Goal: Information Seeking & Learning: Learn about a topic

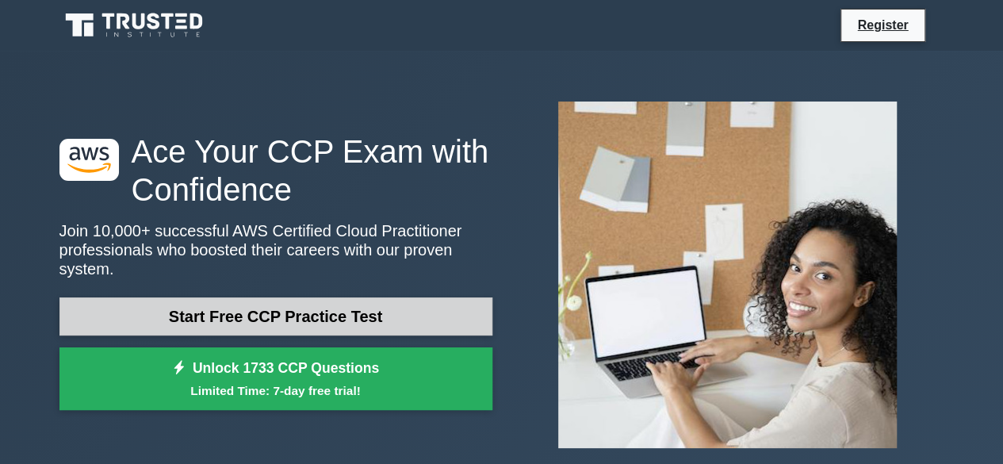
click at [331, 306] on link "Start Free CCP Practice Test" at bounding box center [275, 316] width 433 height 38
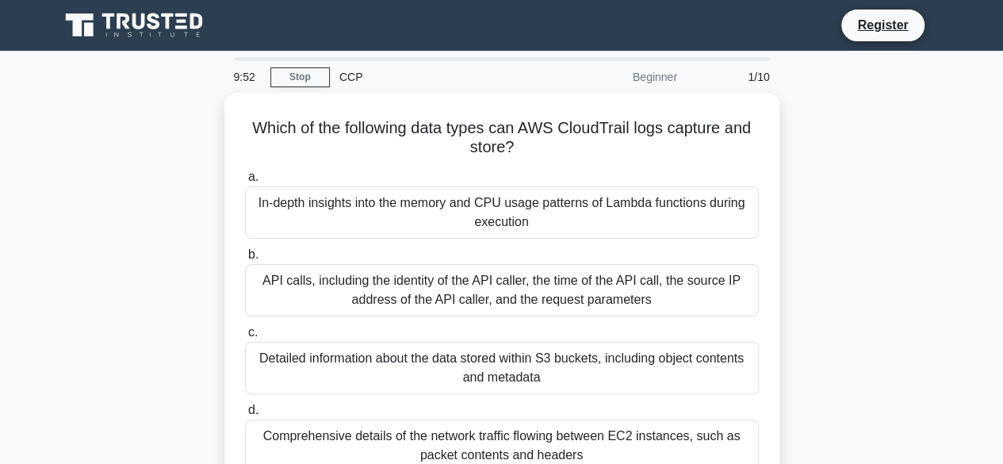
click at [861, 239] on div "Which of the following data types can AWS CloudTrail logs capture and store? .s…" at bounding box center [502, 303] width 904 height 420
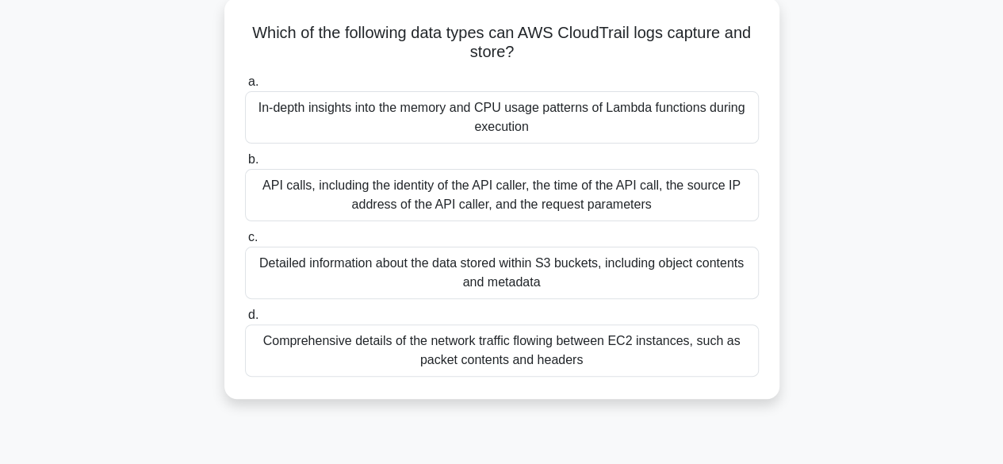
scroll to position [127, 0]
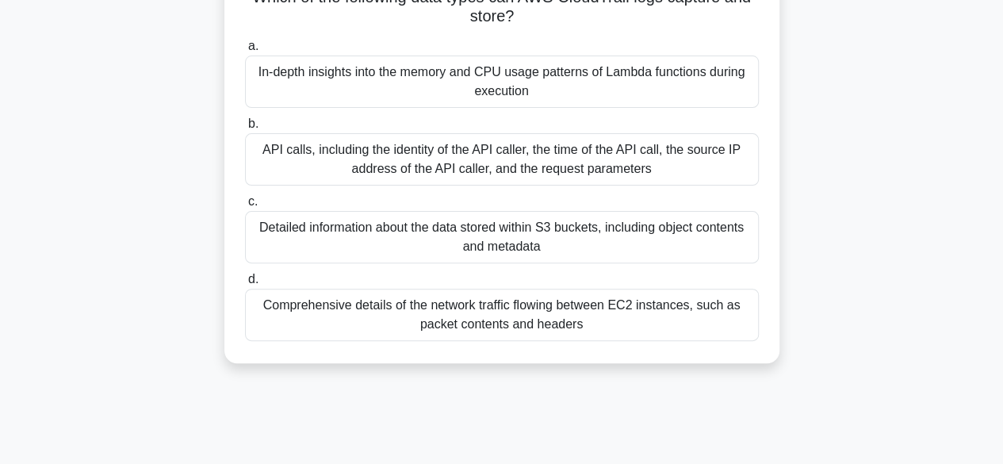
click at [539, 318] on div "Comprehensive details of the network traffic flowing between EC2 instances, suc…" at bounding box center [502, 315] width 514 height 52
click at [245, 285] on input "d. Comprehensive details of the network traffic flowing between EC2 instances, …" at bounding box center [245, 279] width 0 height 10
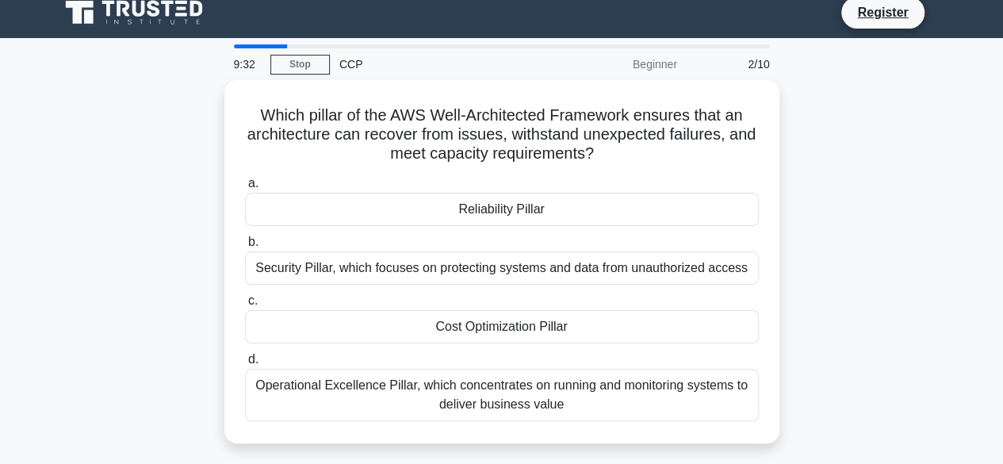
scroll to position [0, 0]
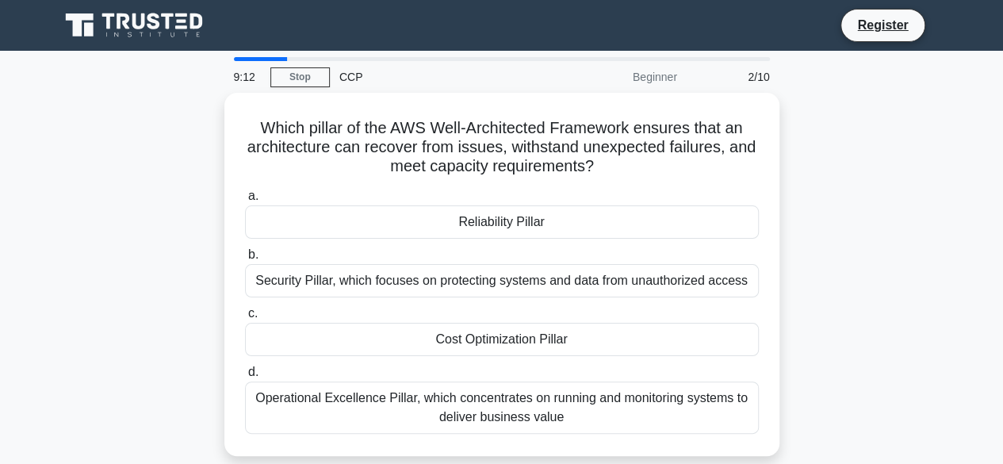
click at [250, 59] on div at bounding box center [261, 59] width 54 height 4
drag, startPoint x: 281, startPoint y: 58, endPoint x: 235, endPoint y: 59, distance: 46.0
click at [235, 59] on div at bounding box center [261, 59] width 54 height 4
click at [287, 75] on link "Stop" at bounding box center [299, 77] width 59 height 20
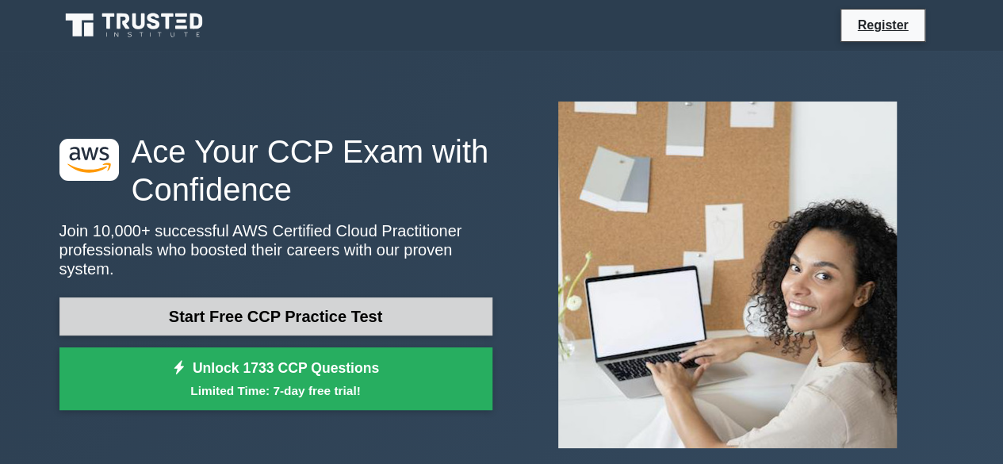
click at [346, 304] on link "Start Free CCP Practice Test" at bounding box center [275, 316] width 433 height 38
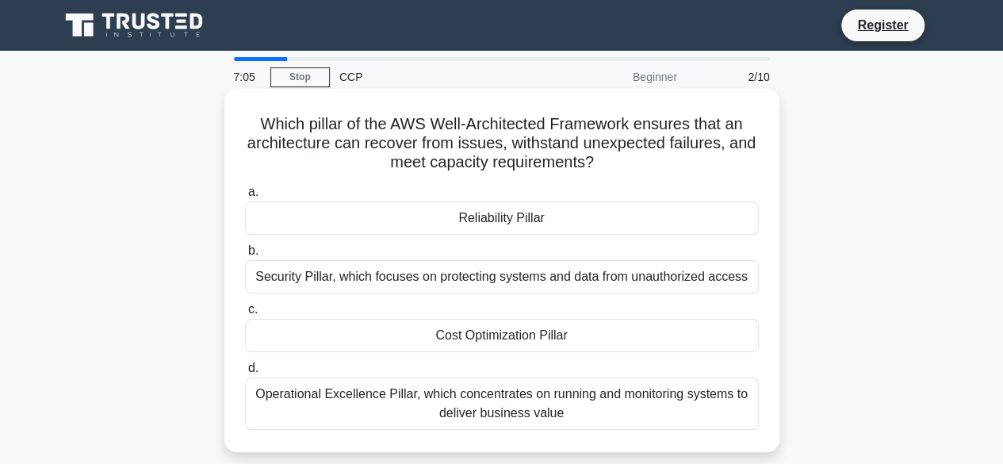
click at [521, 400] on div "Operational Excellence Pillar, which concentrates on running and monitoring sys…" at bounding box center [502, 403] width 514 height 52
click at [245, 373] on input "d. Operational Excellence Pillar, which concentrates on running and monitoring …" at bounding box center [245, 368] width 0 height 10
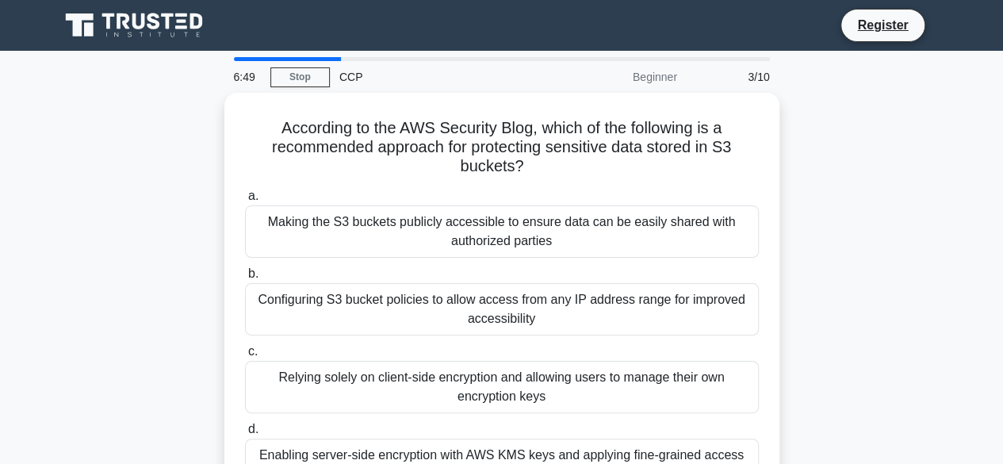
click at [897, 334] on div "According to the AWS Security Blog, which of the following is a recommended app…" at bounding box center [502, 312] width 904 height 439
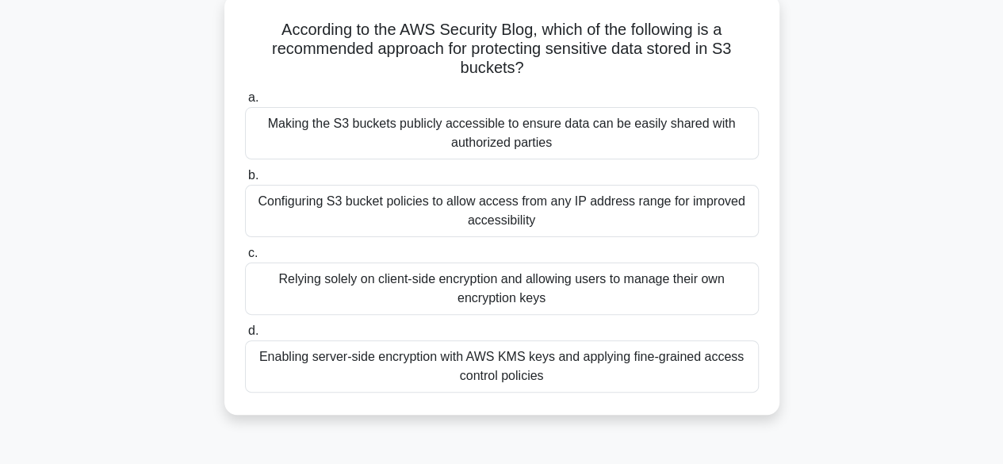
scroll to position [127, 0]
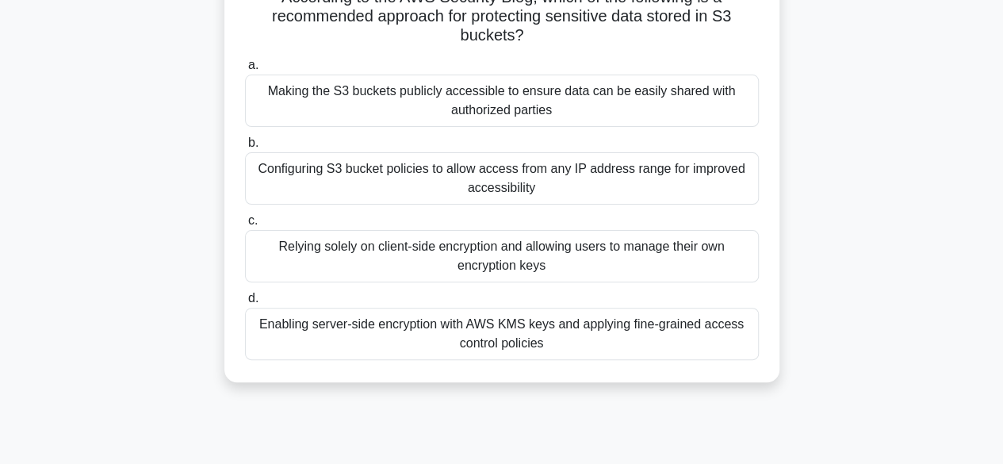
click at [592, 334] on div "Enabling server-side encryption with AWS KMS keys and applying fine-grained acc…" at bounding box center [502, 334] width 514 height 52
click at [245, 304] on input "d. Enabling server-side encryption with AWS KMS keys and applying fine-grained …" at bounding box center [245, 298] width 0 height 10
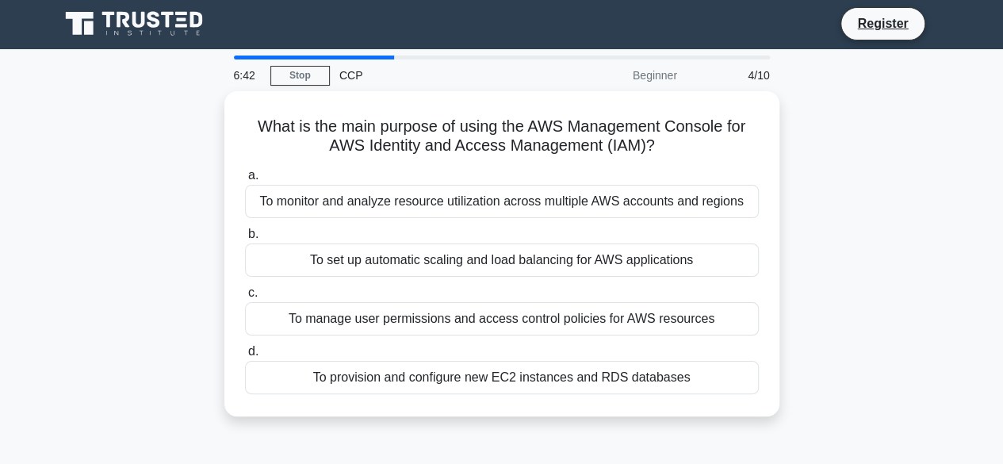
scroll to position [0, 0]
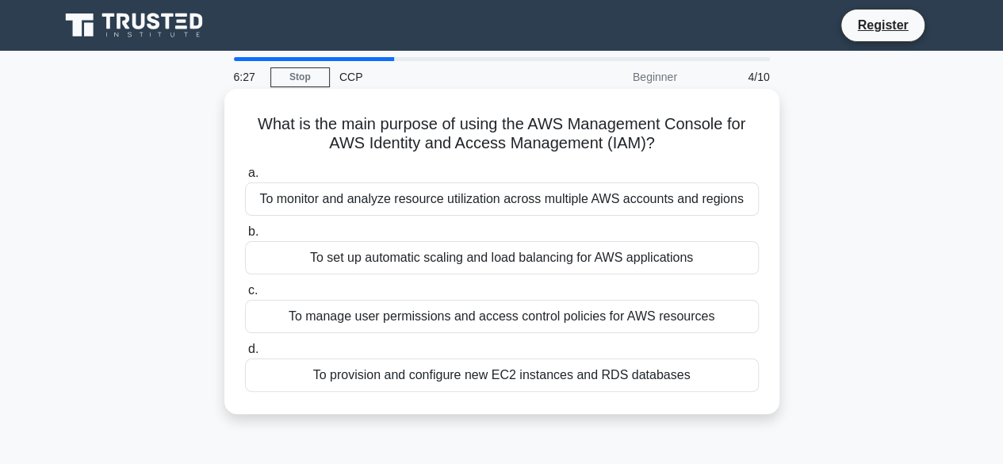
click at [500, 323] on div "To manage user permissions and access control policies for AWS resources" at bounding box center [502, 316] width 514 height 33
click at [245, 296] on input "c. To manage user permissions and access control policies for AWS resources" at bounding box center [245, 290] width 0 height 10
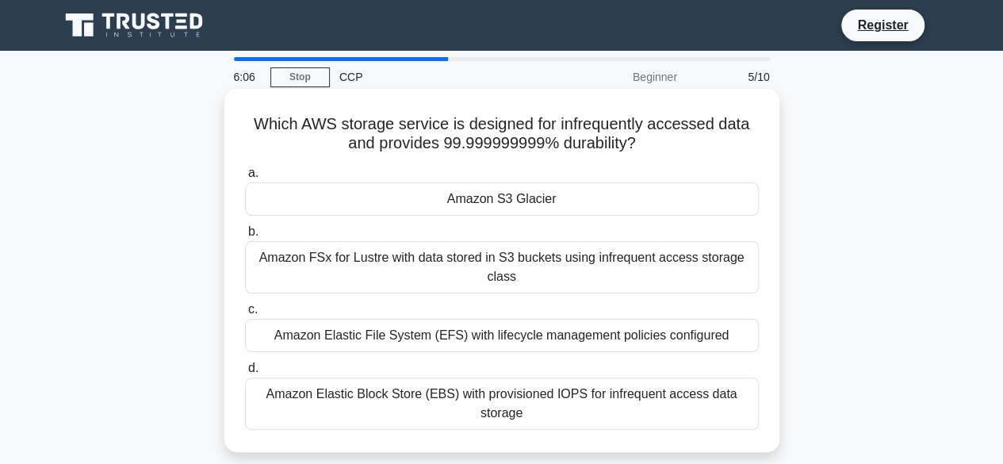
click at [587, 264] on div "Amazon FSx for Lustre with data stored in S3 buckets using infrequent access st…" at bounding box center [502, 267] width 514 height 52
click at [245, 237] on input "b. Amazon FSx for Lustre with data stored in S3 buckets using infrequent access…" at bounding box center [245, 232] width 0 height 10
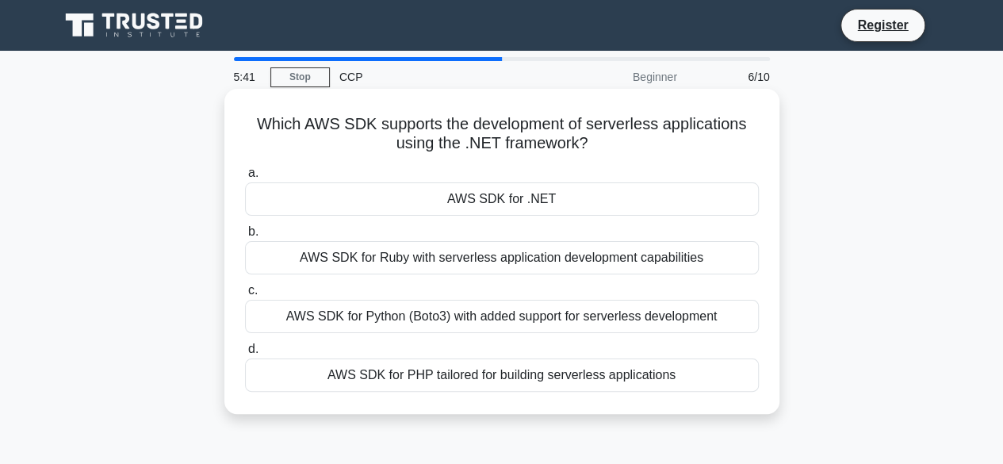
click at [537, 321] on div "AWS SDK for Python (Boto3) with added support for serverless development" at bounding box center [502, 316] width 514 height 33
click at [245, 296] on input "c. AWS SDK for Python (Boto3) with added support for serverless development" at bounding box center [245, 290] width 0 height 10
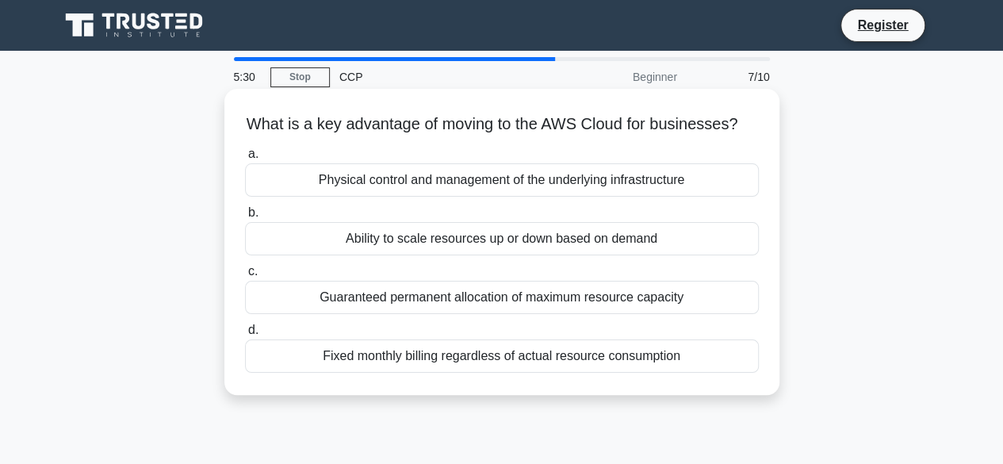
click at [564, 255] on div "Ability to scale resources up or down based on demand" at bounding box center [502, 238] width 514 height 33
click at [245, 218] on input "b. Ability to scale resources up or down based on demand" at bounding box center [245, 213] width 0 height 10
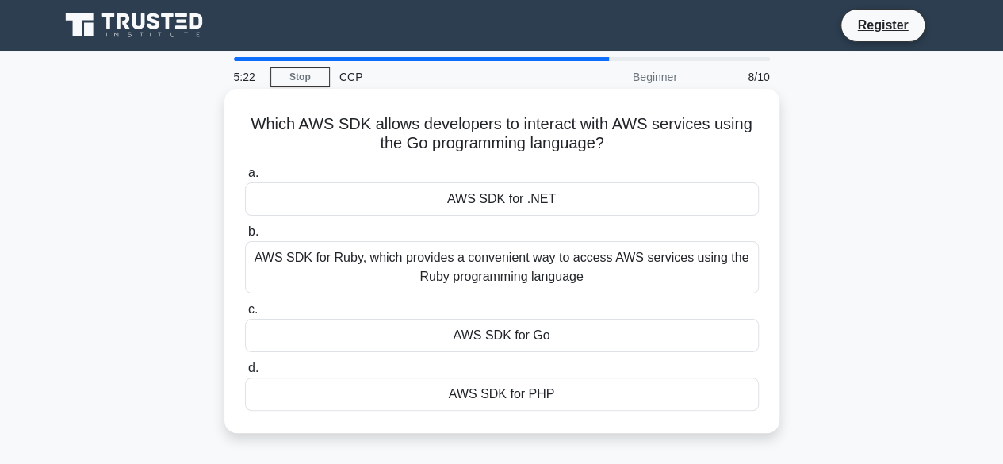
click at [525, 339] on div "AWS SDK for Go" at bounding box center [502, 335] width 514 height 33
click at [245, 315] on input "c. AWS SDK for Go" at bounding box center [245, 309] width 0 height 10
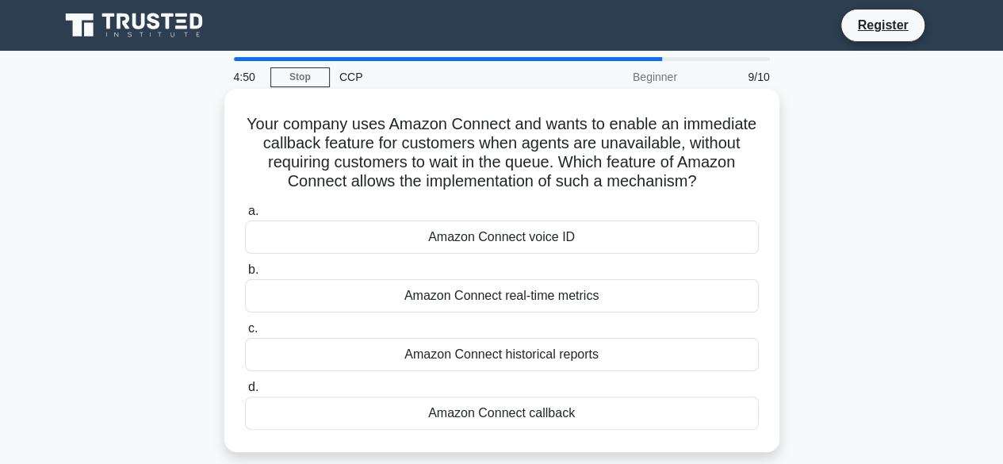
click at [526, 412] on div "Amazon Connect callback" at bounding box center [502, 412] width 514 height 33
click at [245, 392] on input "d. Amazon Connect callback" at bounding box center [245, 387] width 0 height 10
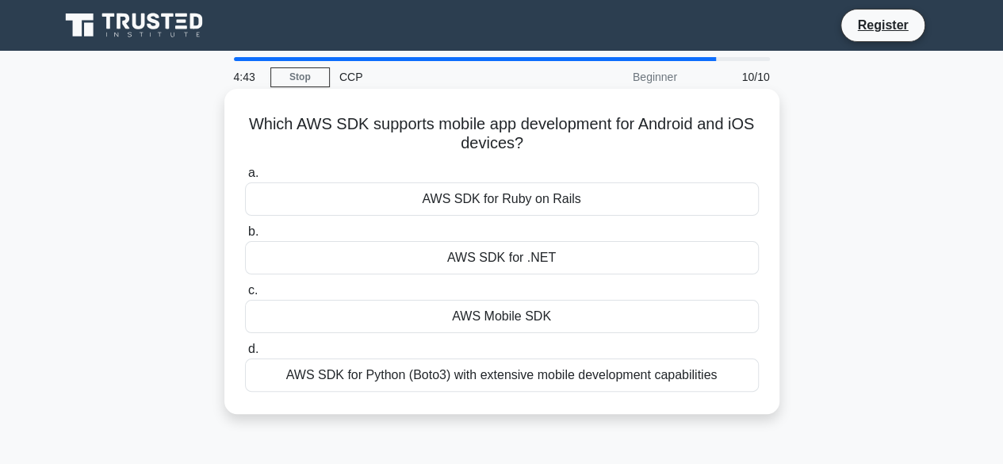
click at [533, 318] on div "AWS Mobile SDK" at bounding box center [502, 316] width 514 height 33
click at [245, 296] on input "c. AWS Mobile SDK" at bounding box center [245, 290] width 0 height 10
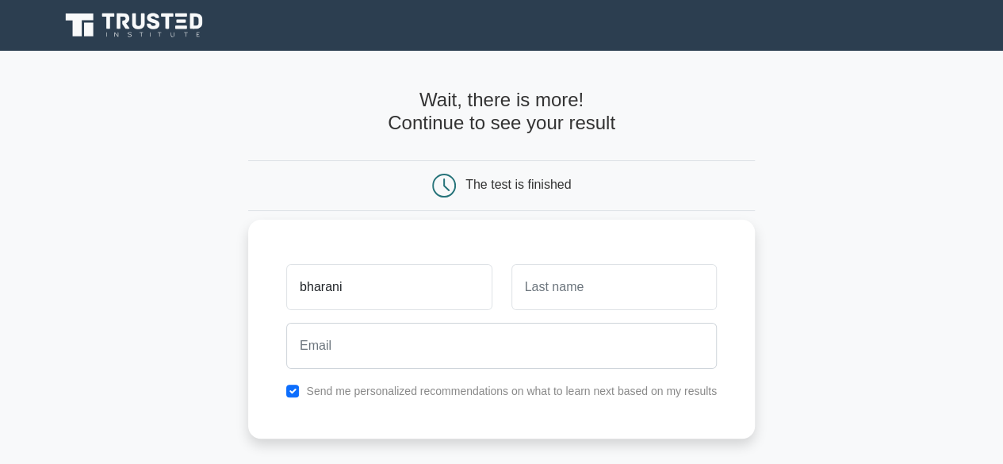
type input "bharani"
type input "s"
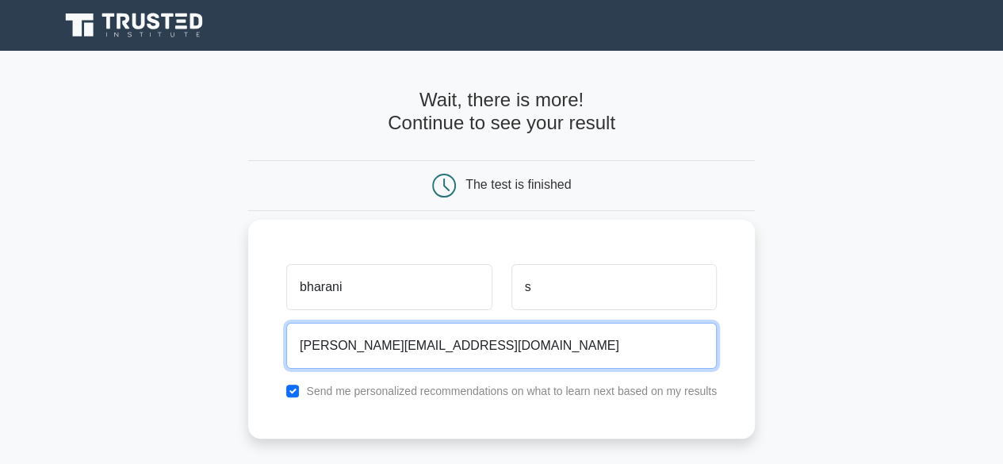
type input "bharanidharan.s@tui.co.uk"
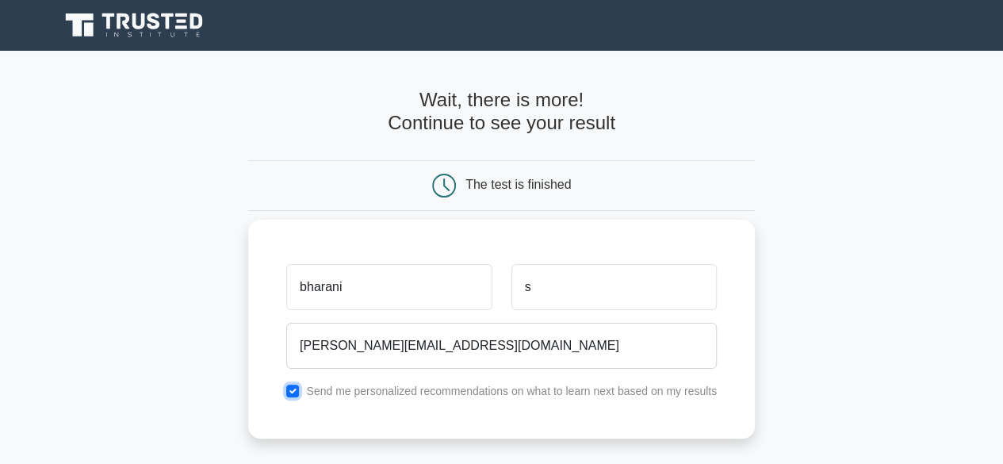
click at [286, 385] on input "checkbox" at bounding box center [292, 391] width 13 height 13
checkbox input "false"
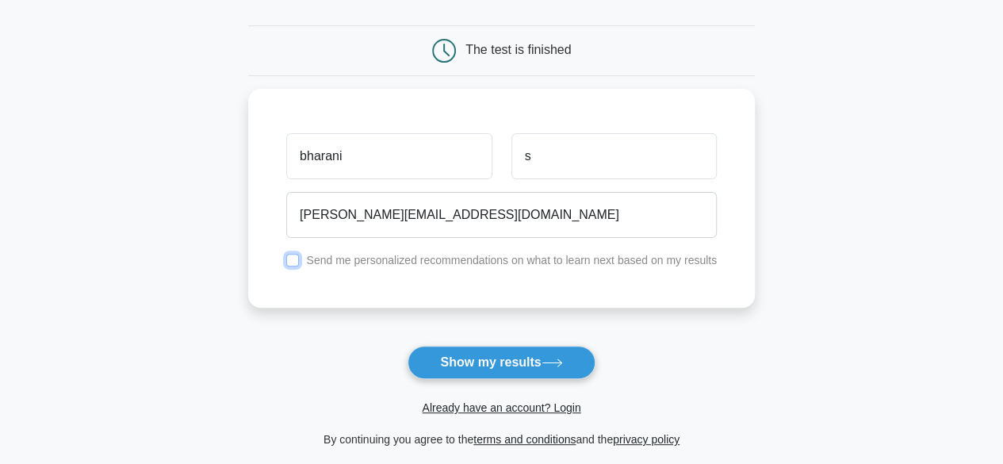
scroll to position [140, 0]
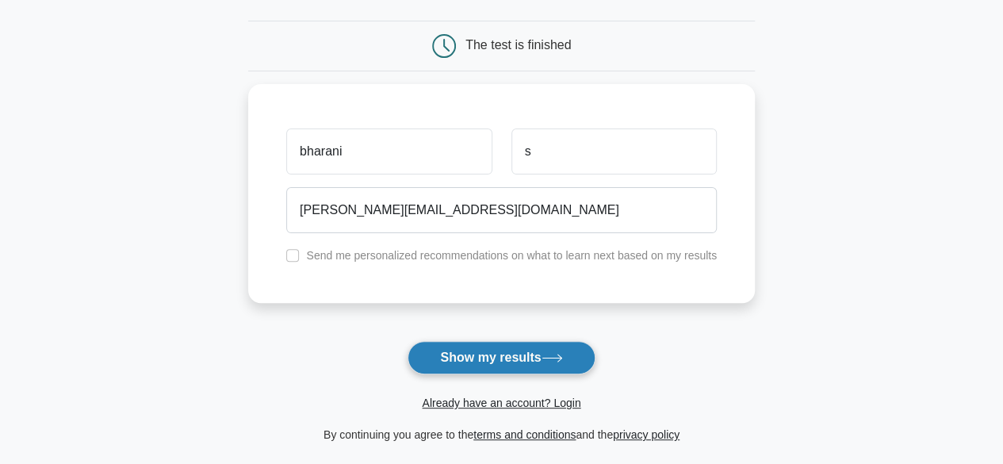
click at [503, 358] on button "Show my results" at bounding box center [501, 357] width 187 height 33
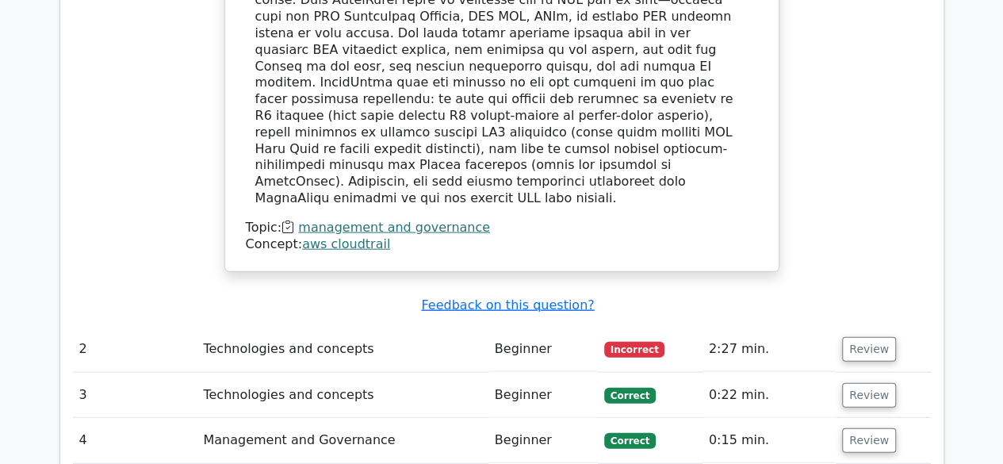
scroll to position [1836, 0]
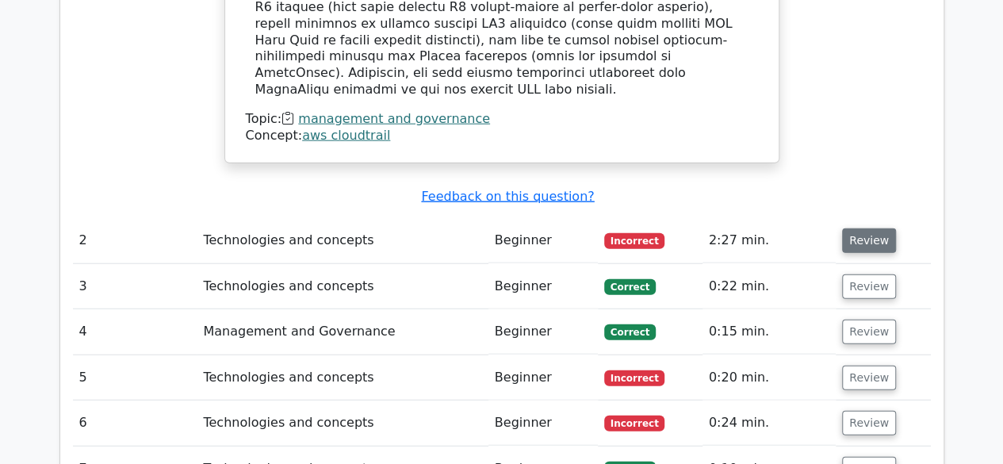
click at [864, 228] on button "Review" at bounding box center [869, 240] width 54 height 25
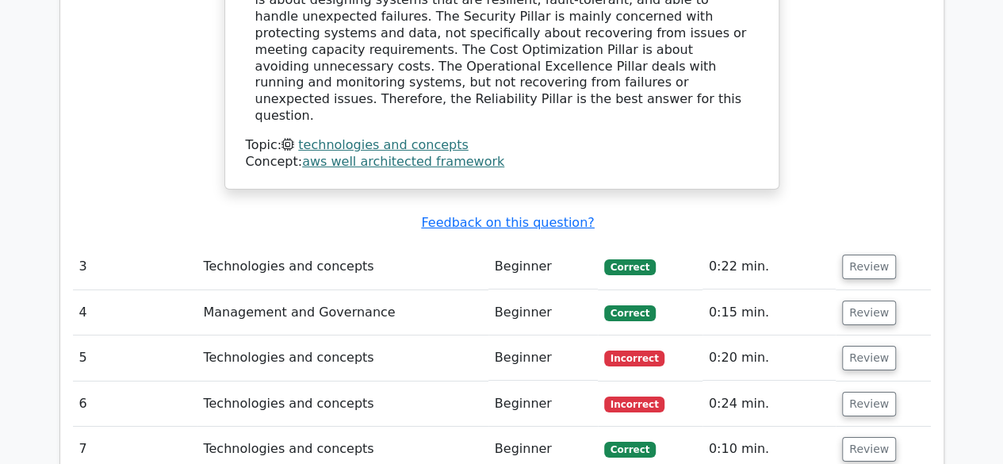
scroll to position [2566, 0]
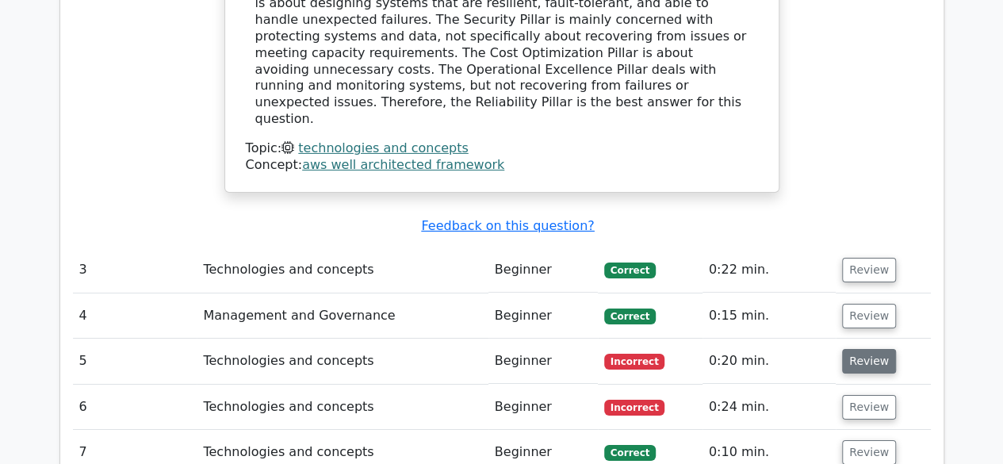
click at [862, 349] on button "Review" at bounding box center [869, 361] width 54 height 25
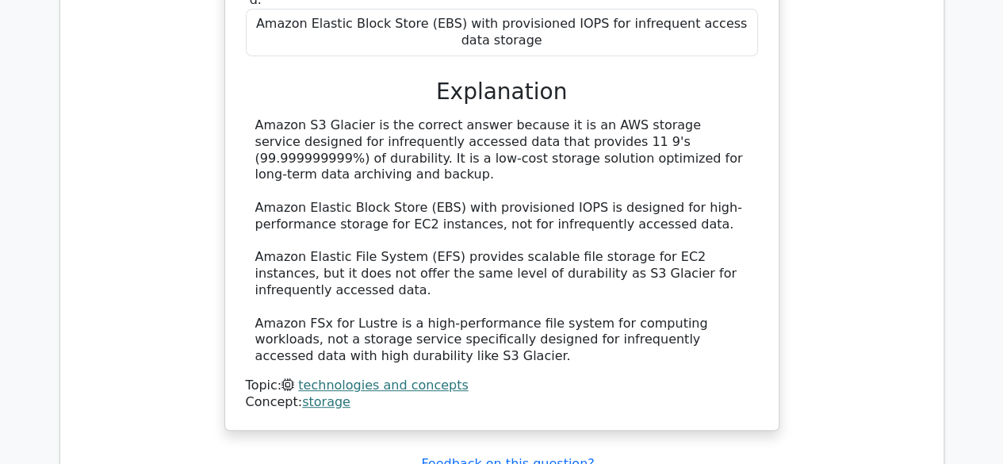
scroll to position [3359, 0]
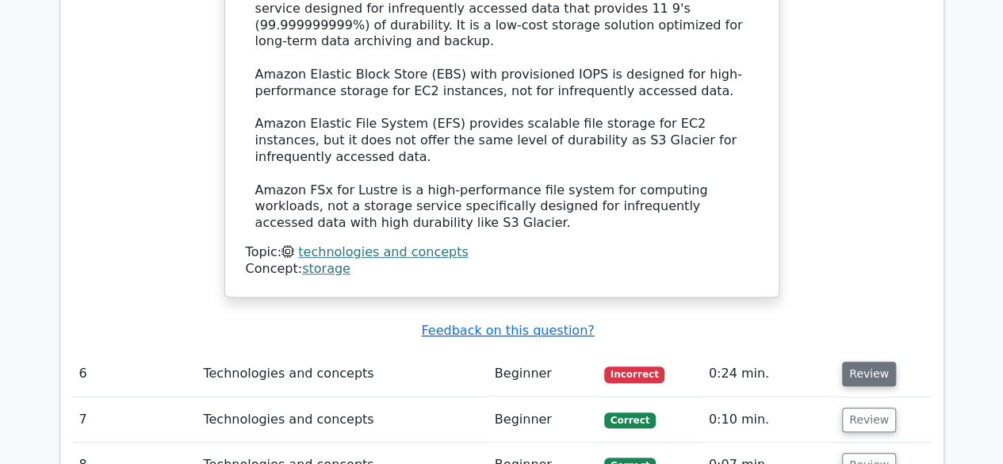
click at [861, 362] on button "Review" at bounding box center [869, 374] width 54 height 25
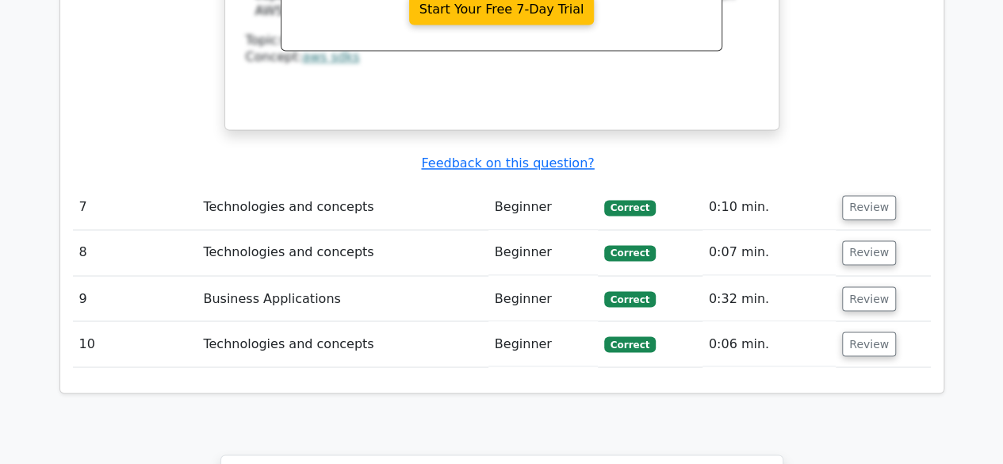
scroll to position [4215, 0]
